Goal: Task Accomplishment & Management: Manage account settings

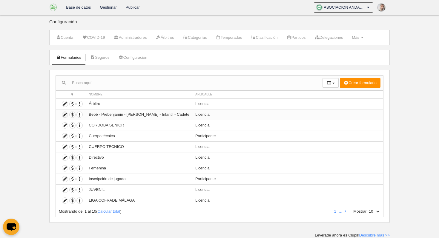
click at [64, 115] on icon at bounding box center [65, 115] width 6 height 6
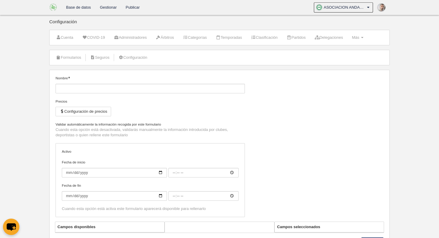
type input "Bebé - Prebenjamin - [PERSON_NAME] - Infantil - Cadete"
checkbox input "true"
type input "[DATE]"
type input "00:00"
type input "[DATE]"
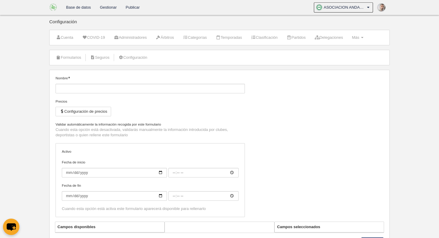
type input "00:00"
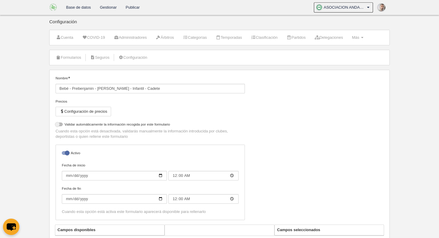
select select "selected"
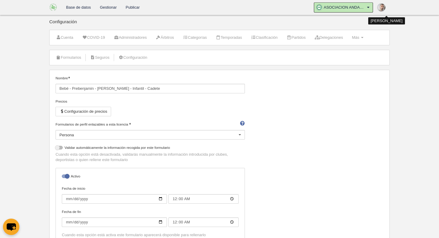
click at [368, 8] on icon at bounding box center [367, 7] width 5 height 6
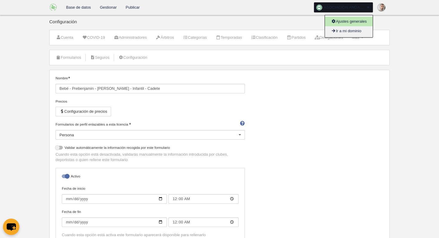
click at [361, 24] on link "Ajustes generales" at bounding box center [349, 22] width 48 height 10
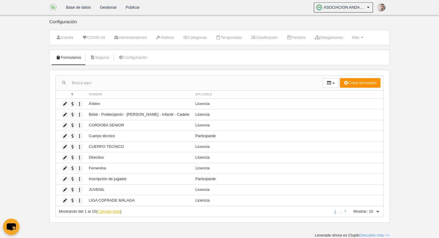
click at [111, 210] on link "Calcular total" at bounding box center [108, 211] width 23 height 4
click at [375, 211] on select "10 25 50 100 500" at bounding box center [374, 211] width 13 height 5
select select "100"
click at [368, 209] on select "10 25 50 100 500" at bounding box center [374, 211] width 13 height 5
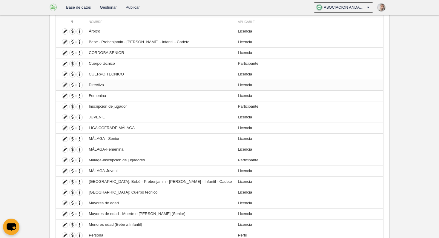
scroll to position [118, 0]
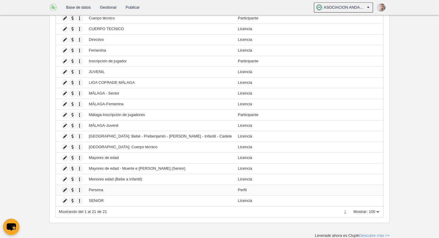
click at [65, 191] on icon at bounding box center [65, 190] width 6 height 6
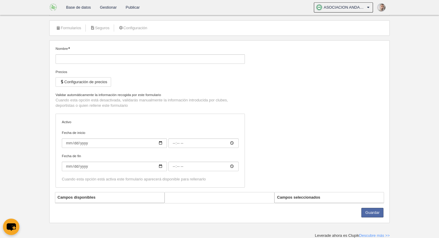
type input "Persona"
checkbox input "true"
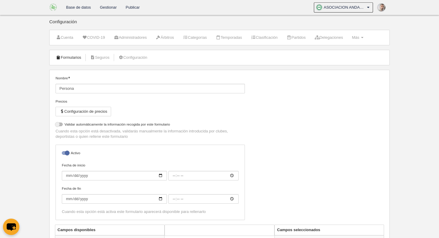
click at [71, 58] on link "Formularios" at bounding box center [69, 57] width 32 height 9
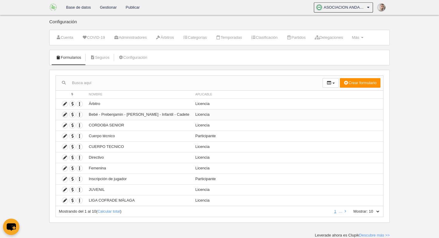
click at [63, 115] on icon at bounding box center [65, 115] width 6 height 6
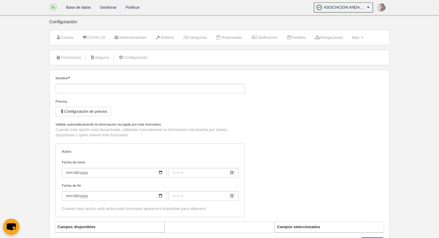
type input "Bebé - Prebenjamin - [PERSON_NAME] - Infantil - Cadete"
checkbox input "true"
type input "[DATE]"
type input "00:00"
type input "[DATE]"
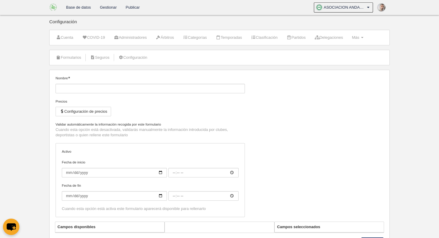
type input "00:00"
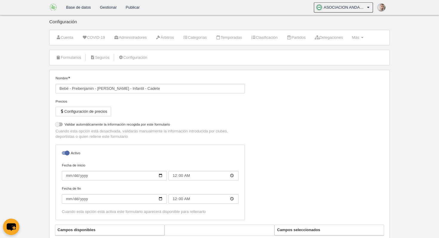
select select "selected"
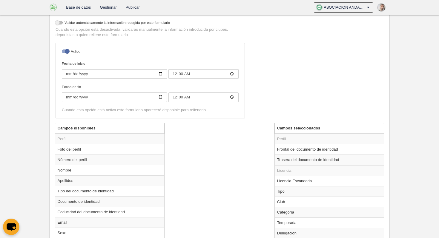
scroll to position [126, 0]
click at [289, 150] on td "Frontal del documento de identidad" at bounding box center [329, 148] width 109 height 10
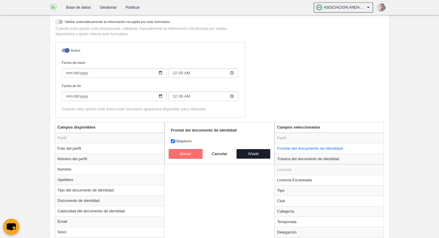
click at [185, 155] on button "Borrar" at bounding box center [186, 154] width 34 height 10
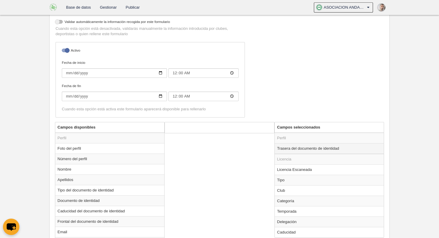
click at [289, 146] on td "Trasera del documento de identidad" at bounding box center [329, 148] width 109 height 11
radio input "true"
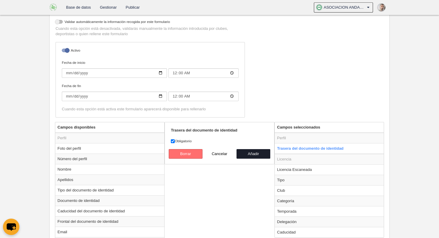
click at [191, 154] on button "Borrar" at bounding box center [186, 154] width 34 height 10
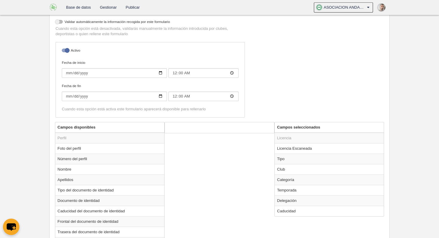
scroll to position [432, 0]
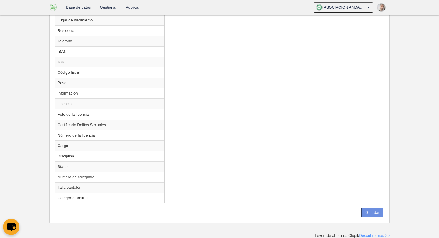
click at [368, 213] on button "Guardar" at bounding box center [372, 213] width 22 height 10
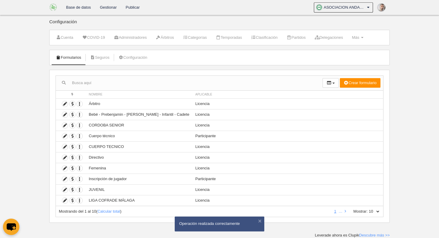
click at [105, 9] on link "Gestionar" at bounding box center [108, 7] width 26 height 15
